Goal: Transaction & Acquisition: Obtain resource

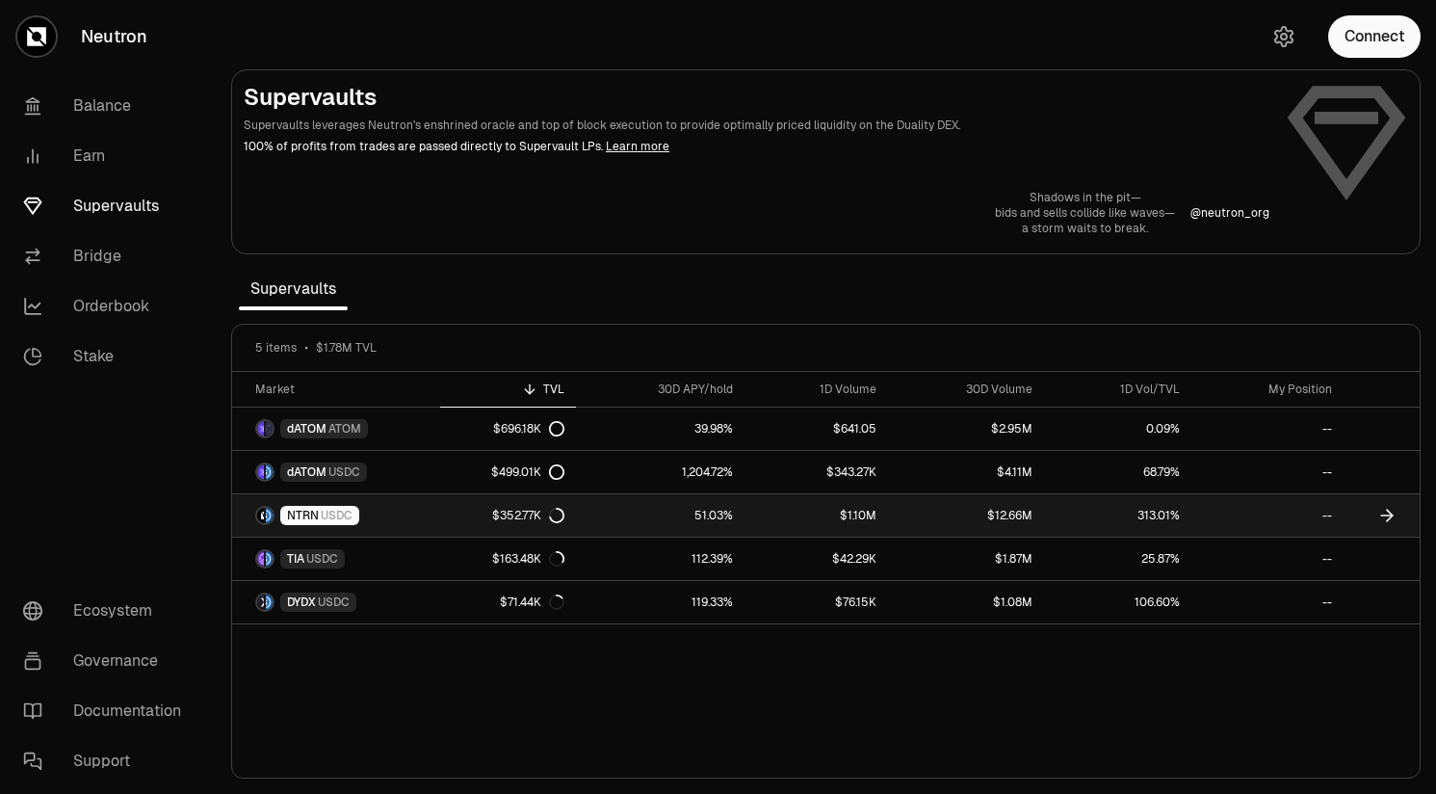
click at [333, 521] on span "USDC" at bounding box center [337, 515] width 32 height 15
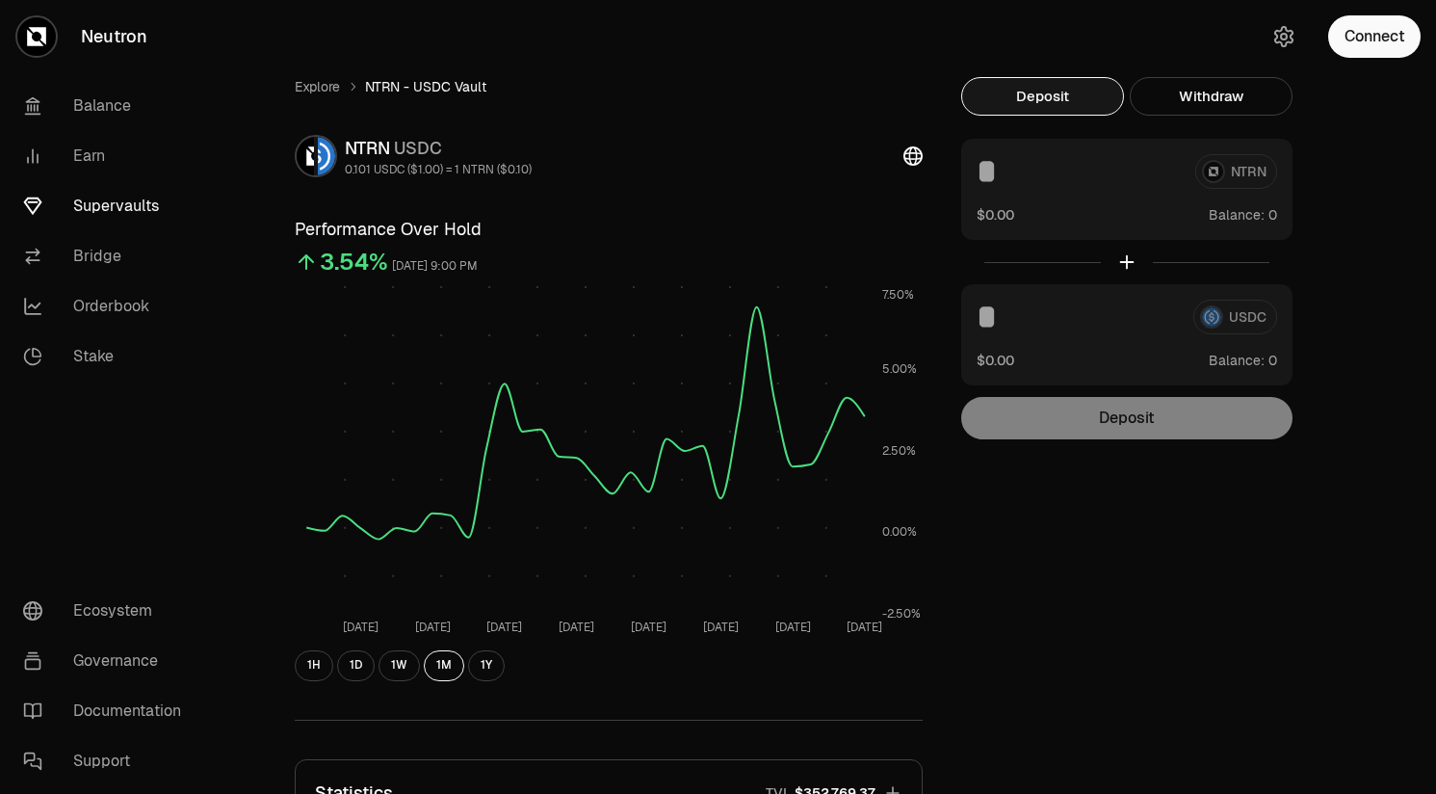
click at [1038, 92] on button "Deposit" at bounding box center [1042, 96] width 163 height 39
click at [1360, 30] on button "Connect" at bounding box center [1374, 36] width 92 height 42
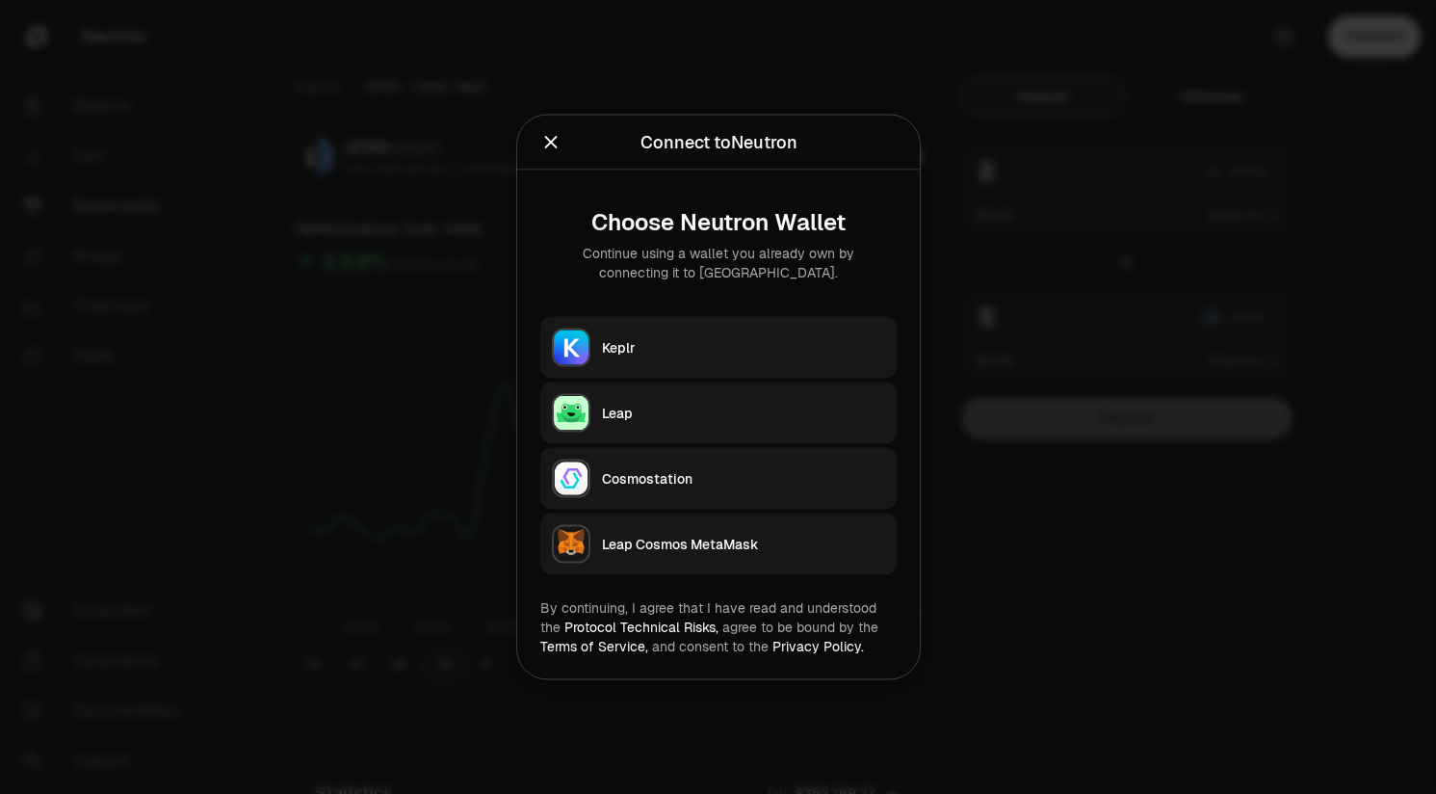
click at [696, 345] on div "Keplr" at bounding box center [743, 347] width 283 height 19
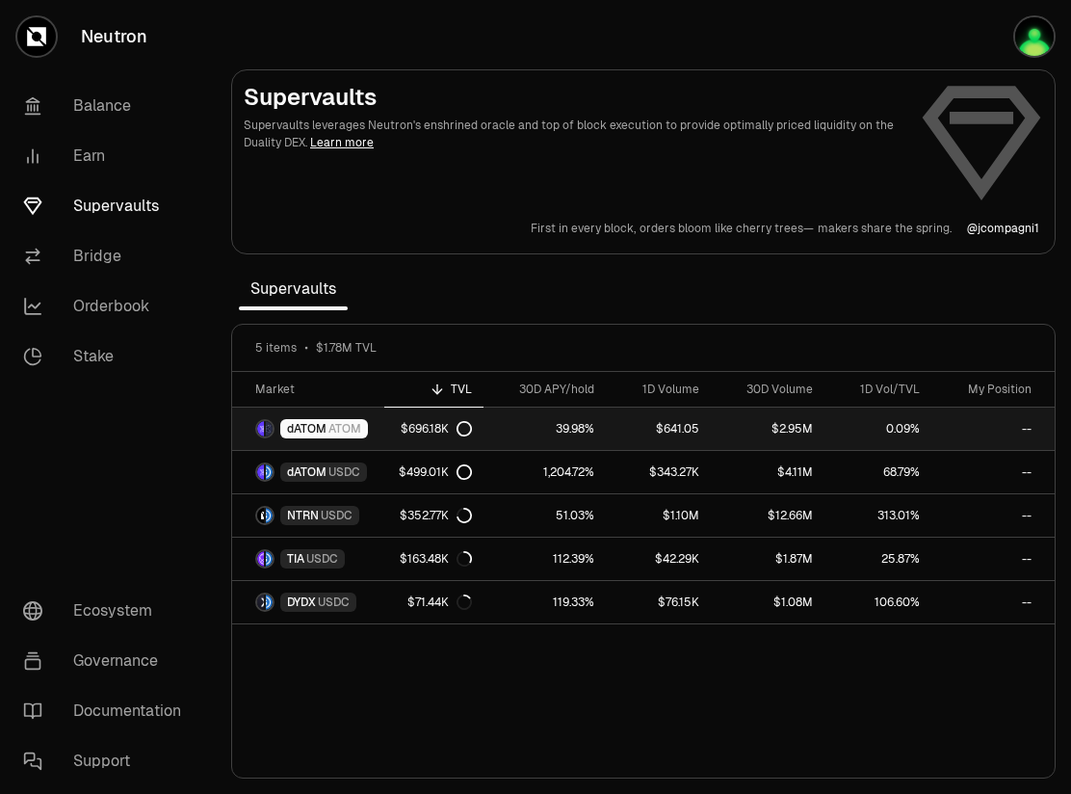
click at [334, 431] on span "ATOM" at bounding box center [344, 428] width 33 height 15
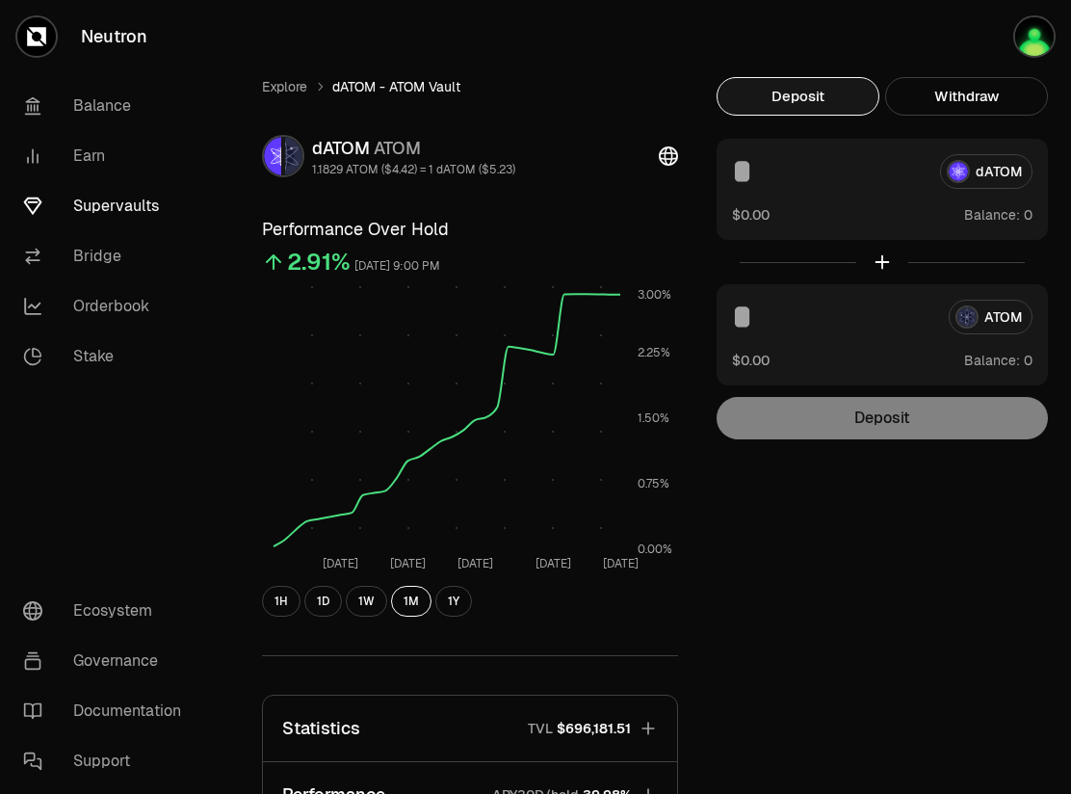
click at [986, 170] on div "dATOM" at bounding box center [882, 171] width 300 height 35
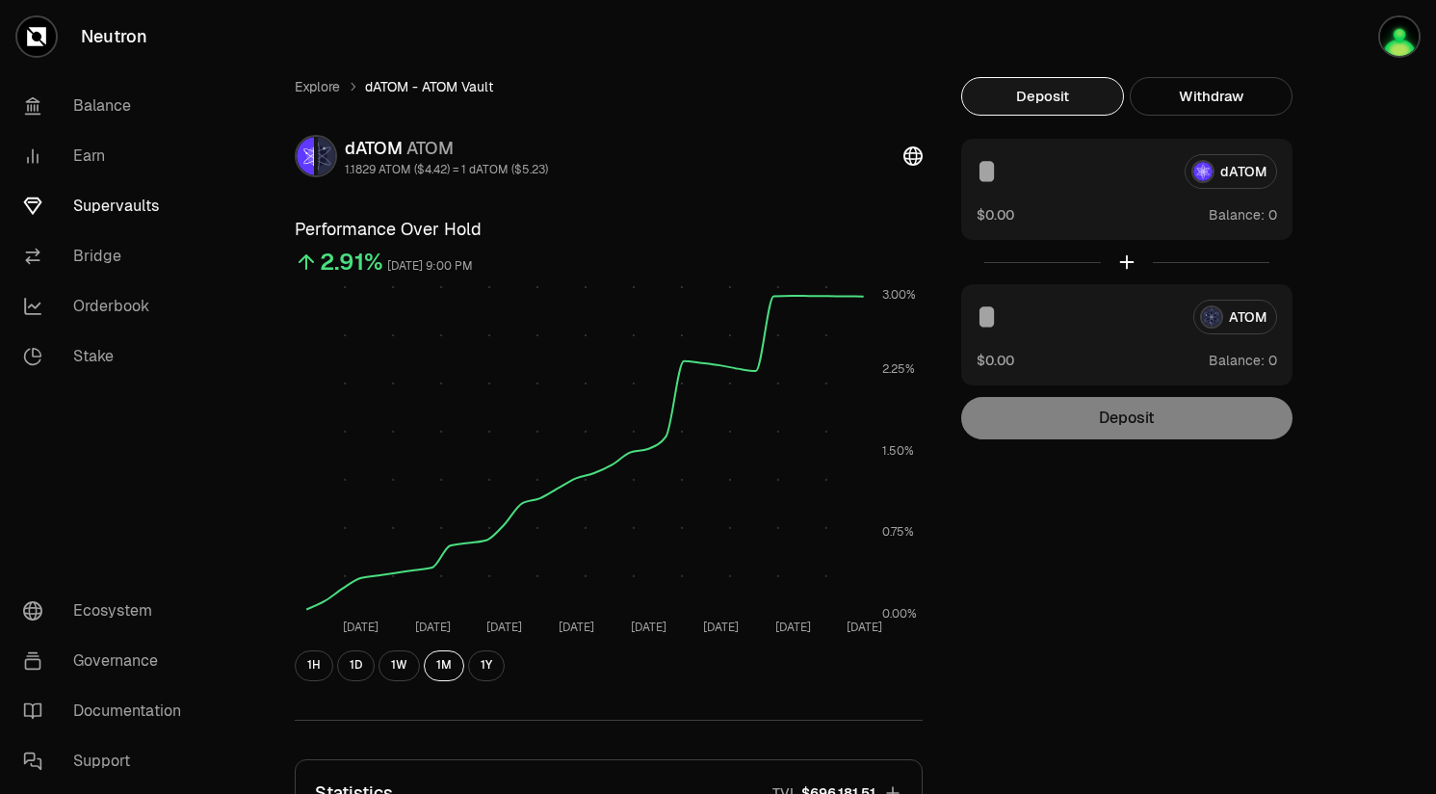
click at [1033, 83] on button "Deposit" at bounding box center [1042, 96] width 163 height 39
drag, startPoint x: 1225, startPoint y: 69, endPoint x: 1219, endPoint y: 92, distance: 23.8
click at [1225, 71] on div "Explore dATOM - ATOM Vault dATOM ATOM 1.1829 ATOM ($4.42) = 1 dATOM ($5.23) Per…" at bounding box center [826, 623] width 1156 height 1246
click at [1216, 101] on button "Withdraw" at bounding box center [1211, 96] width 163 height 39
click at [1039, 97] on button "Deposit" at bounding box center [1042, 96] width 163 height 39
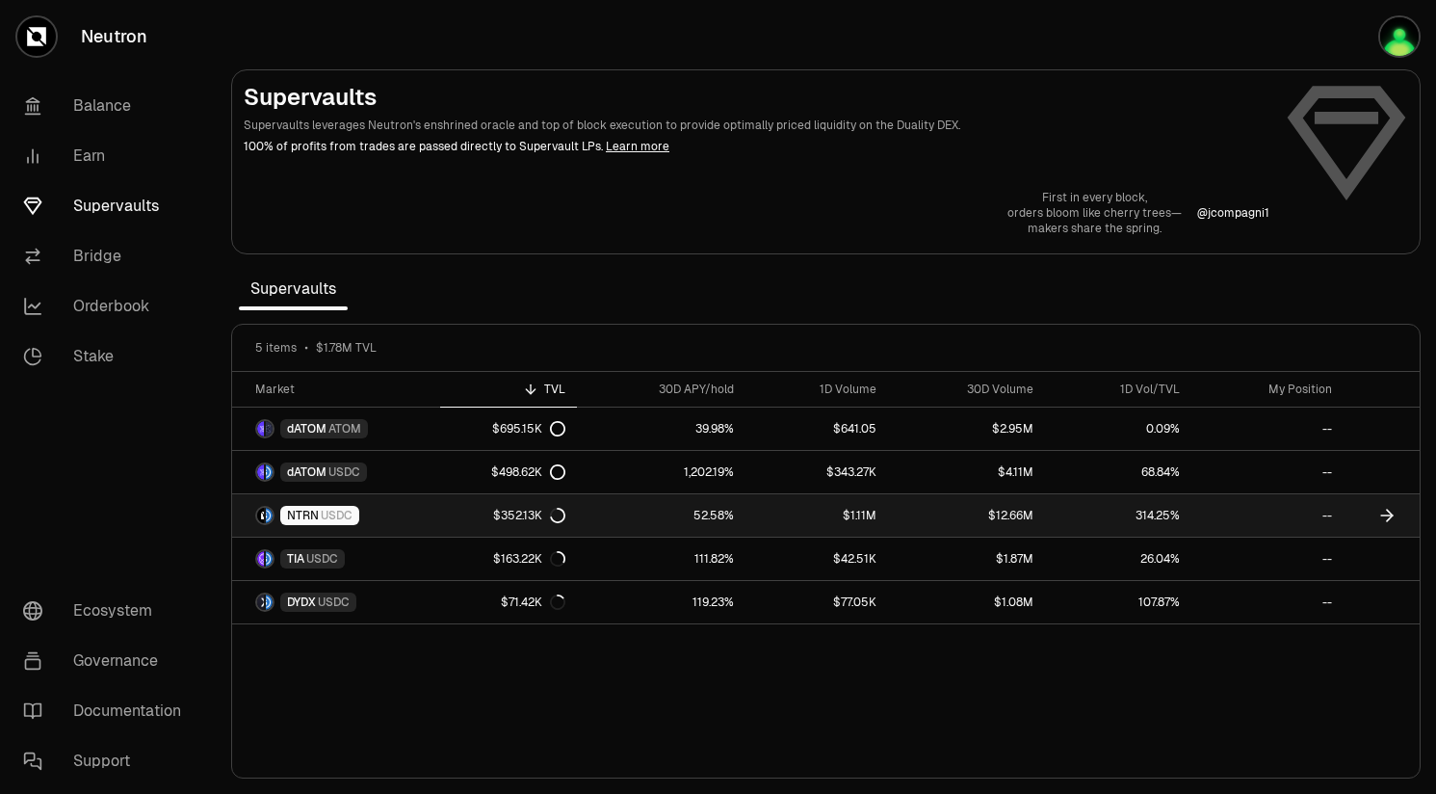
click at [322, 513] on span "USDC" at bounding box center [337, 515] width 32 height 15
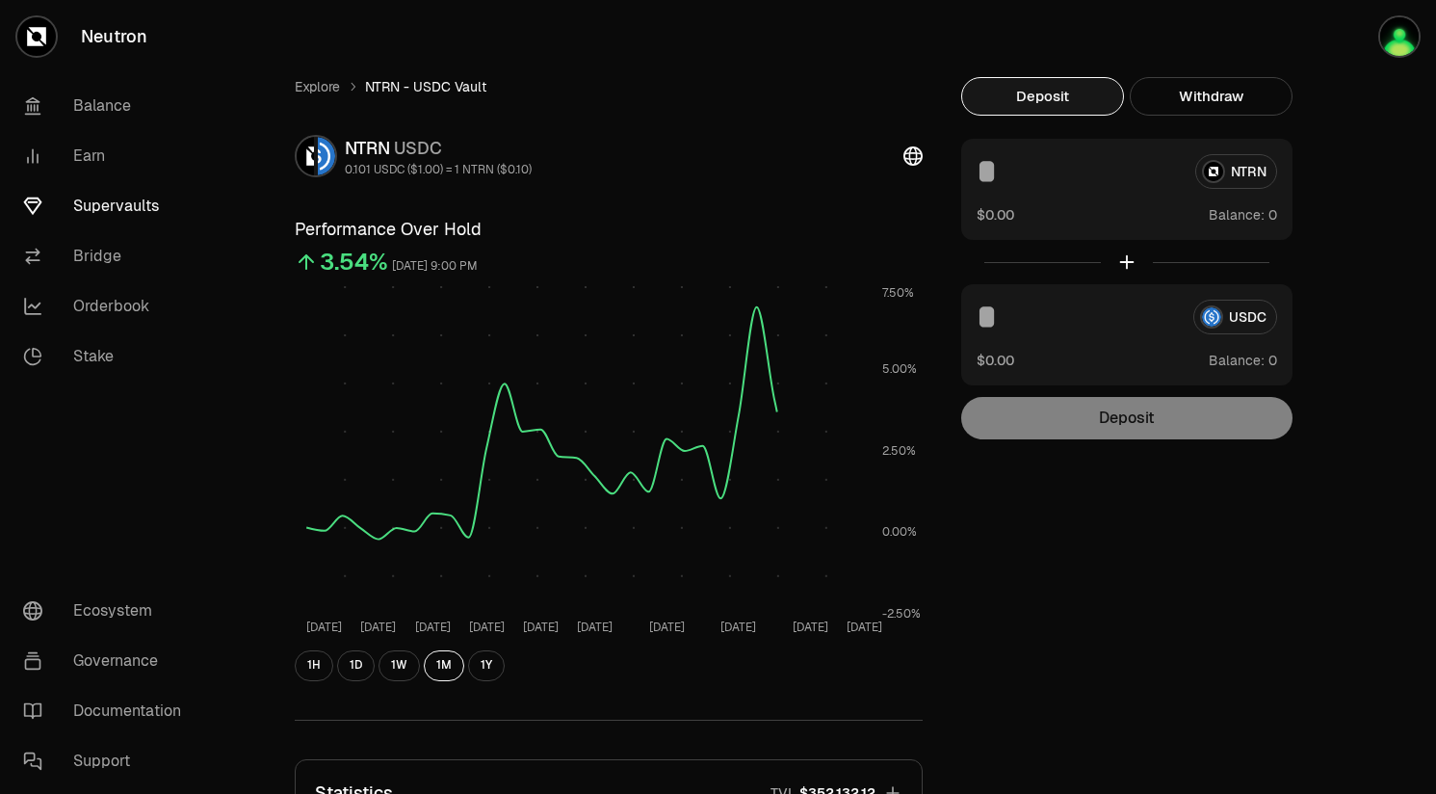
click at [1050, 92] on button "Deposit" at bounding box center [1042, 96] width 163 height 39
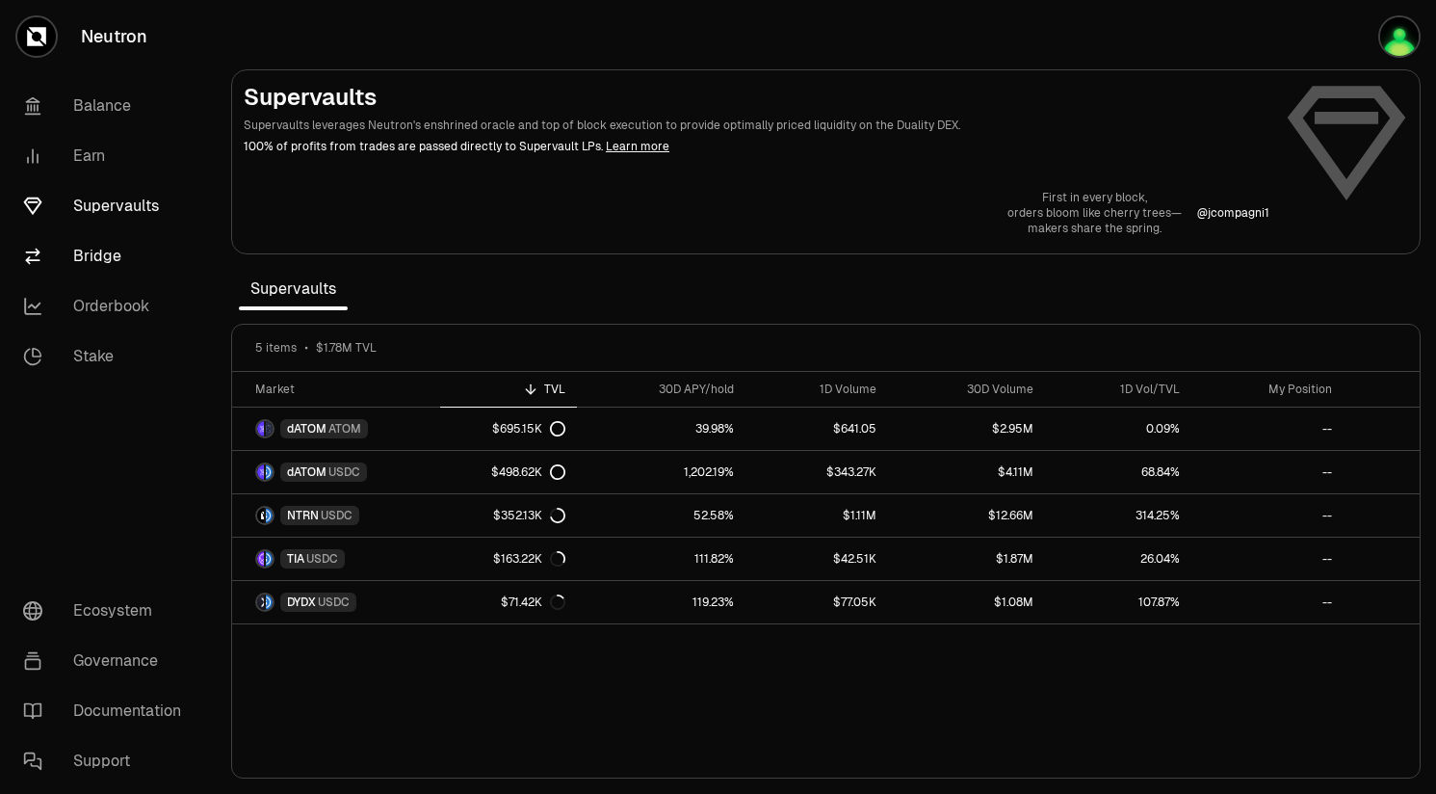
click at [93, 252] on link "Bridge" at bounding box center [108, 256] width 200 height 50
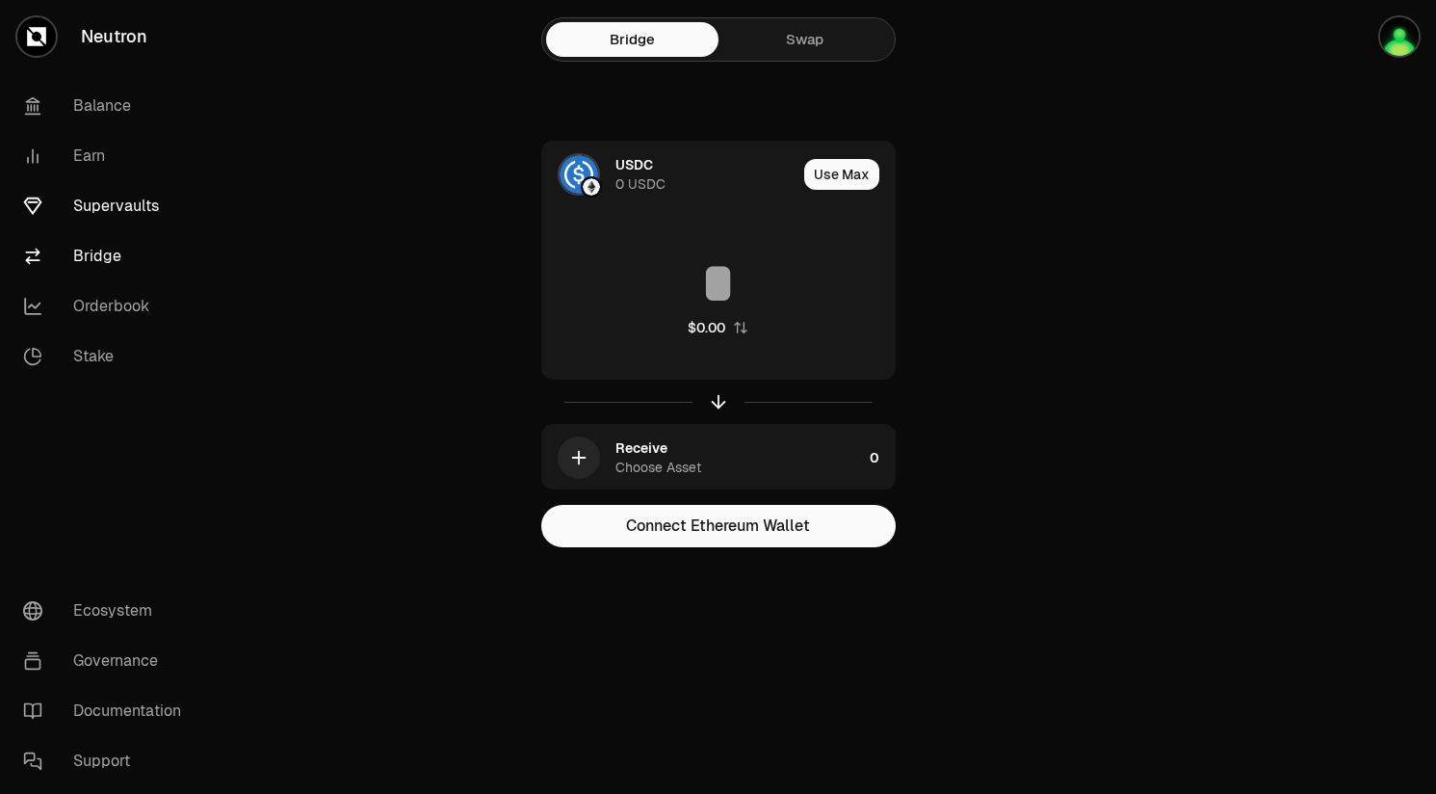
click at [90, 203] on link "Supervaults" at bounding box center [108, 206] width 200 height 50
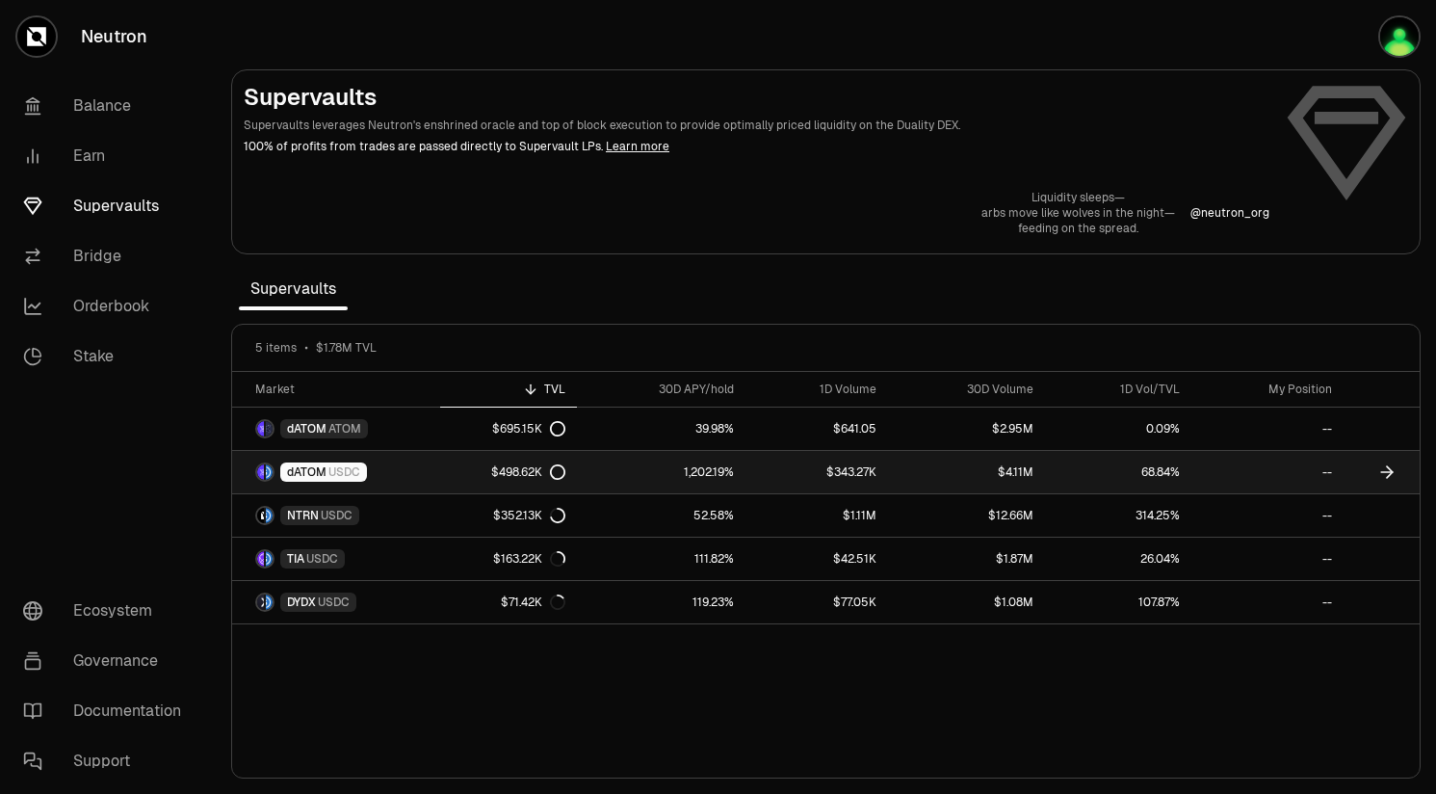
click at [347, 471] on span "USDC" at bounding box center [344, 471] width 32 height 15
